Goal: Transaction & Acquisition: Purchase product/service

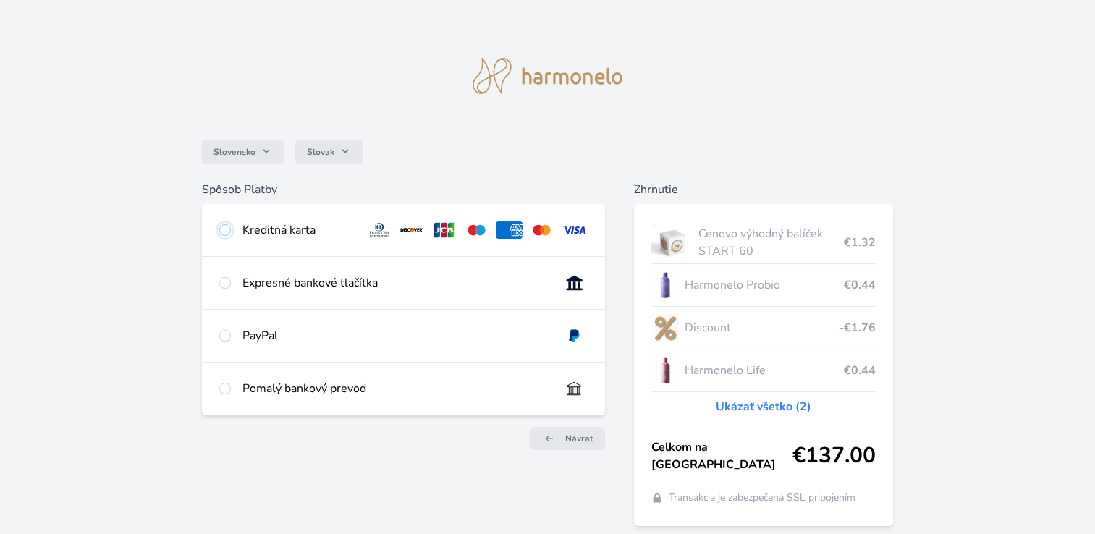
click at [229, 227] on input "radio" at bounding box center [225, 230] width 12 height 12
radio input "true"
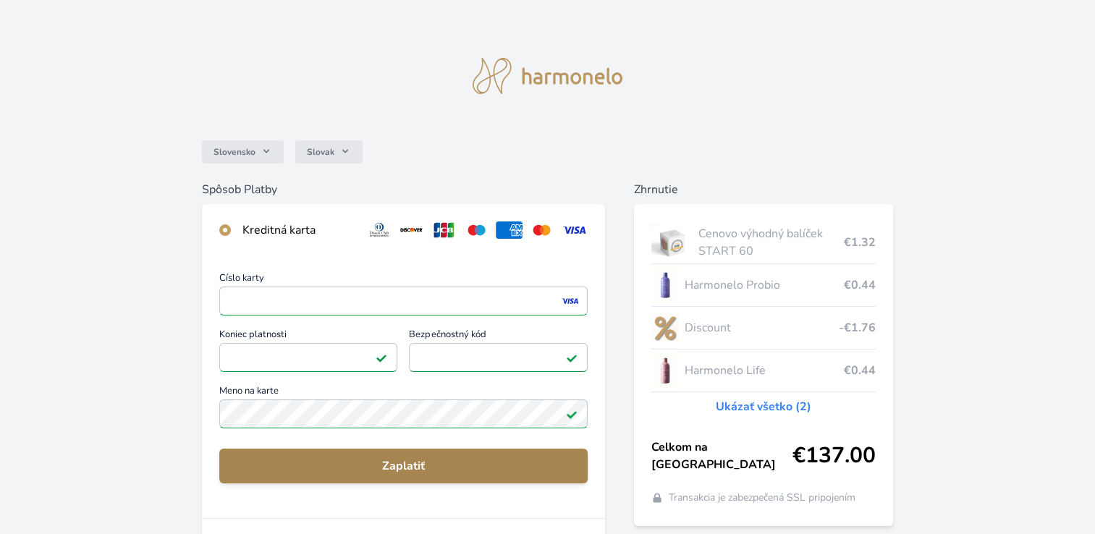
click at [376, 457] on span "Zaplatiť" at bounding box center [403, 465] width 345 height 17
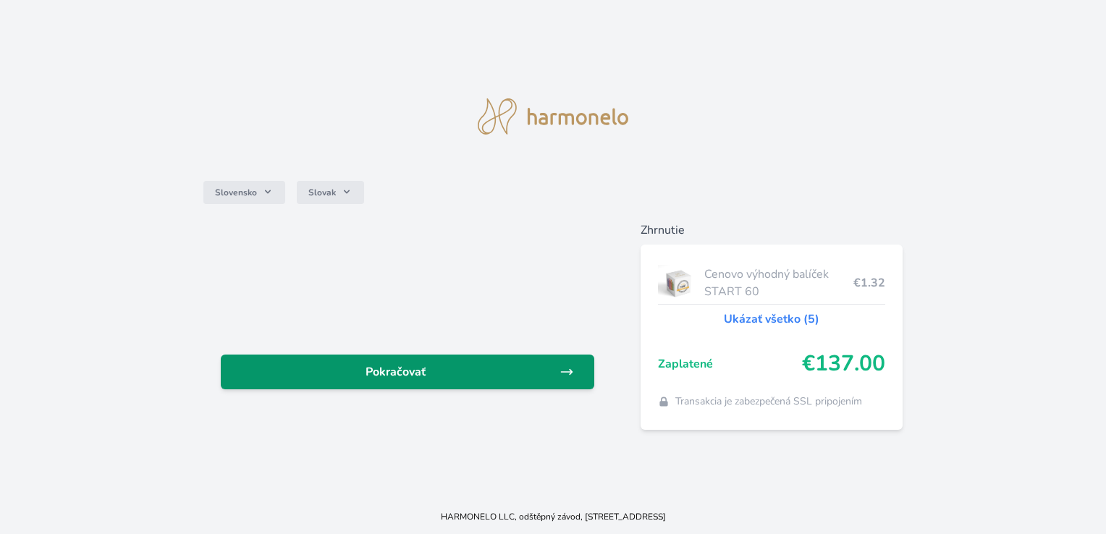
click at [380, 381] on link "Pokračovať" at bounding box center [407, 372] width 373 height 35
